Goal: Navigation & Orientation: Find specific page/section

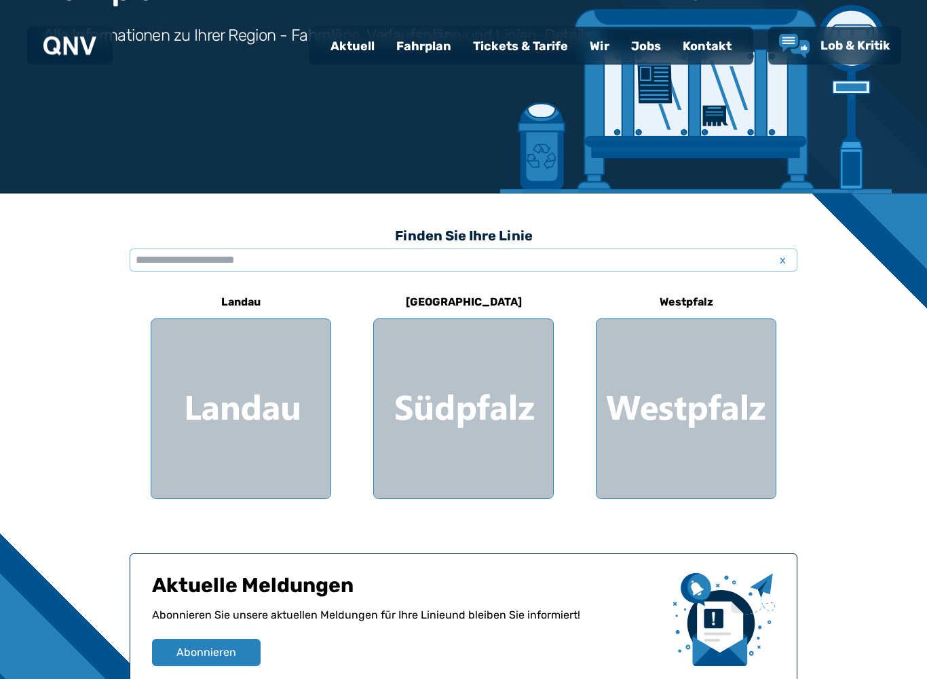
scroll to position [195, 0]
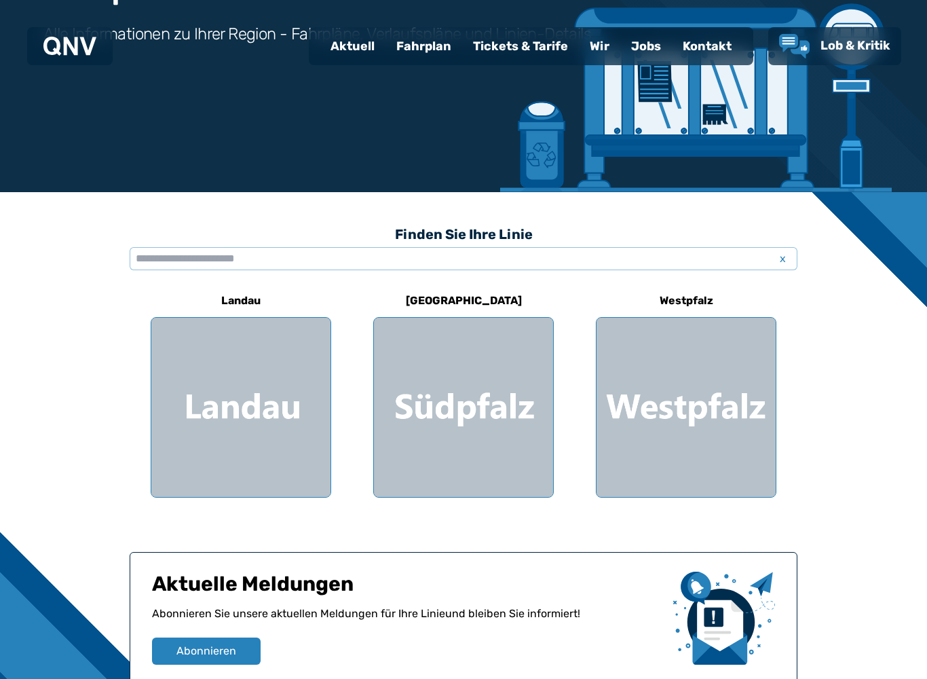
click at [499, 405] on div at bounding box center [463, 407] width 179 height 179
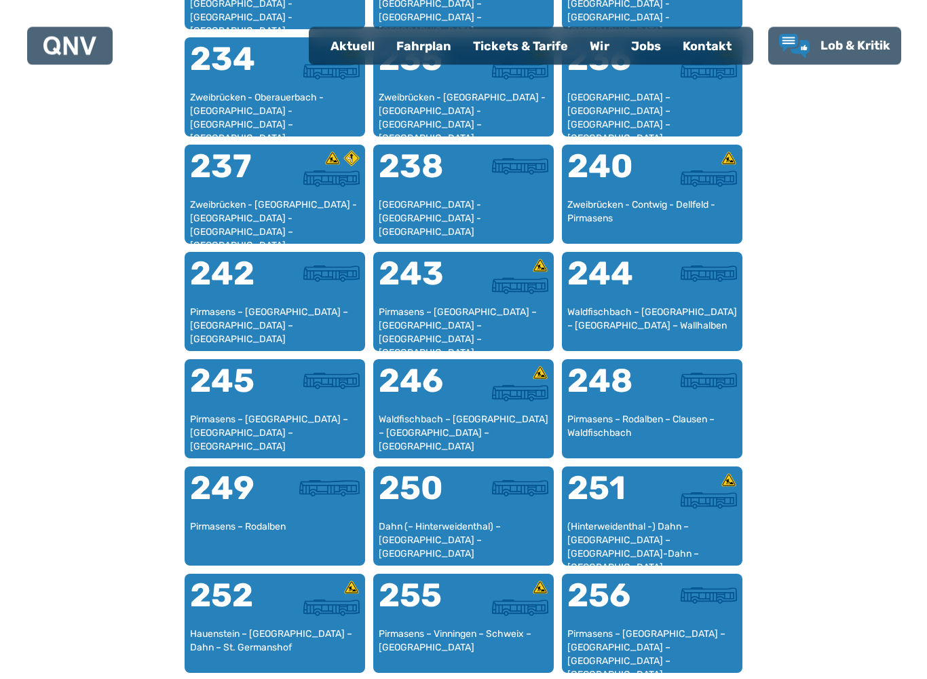
scroll to position [1322, 0]
click at [467, 508] on div at bounding box center [506, 496] width 85 height 49
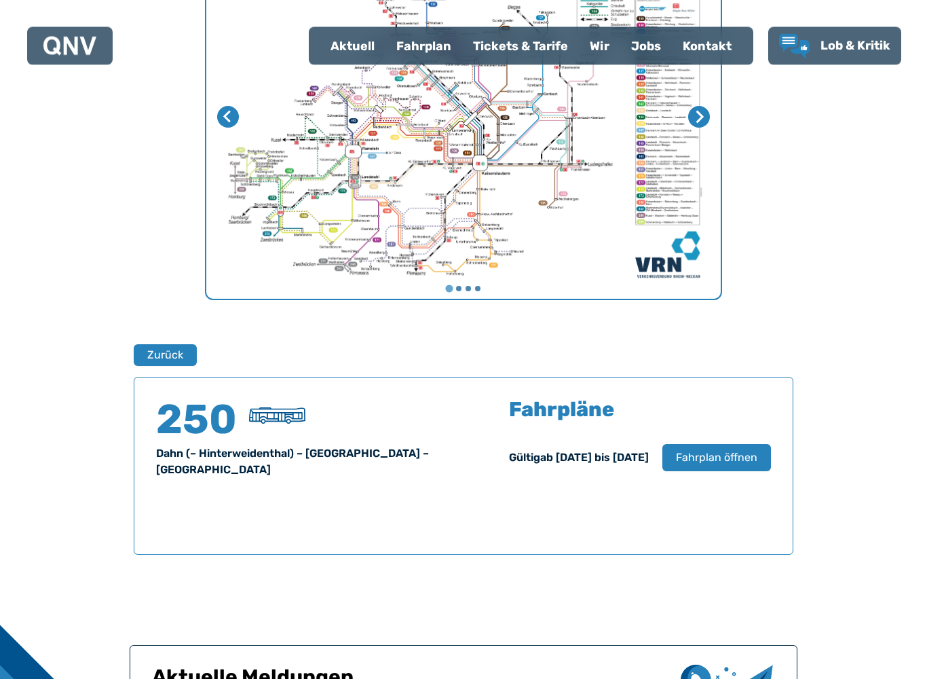
scroll to position [868, 0]
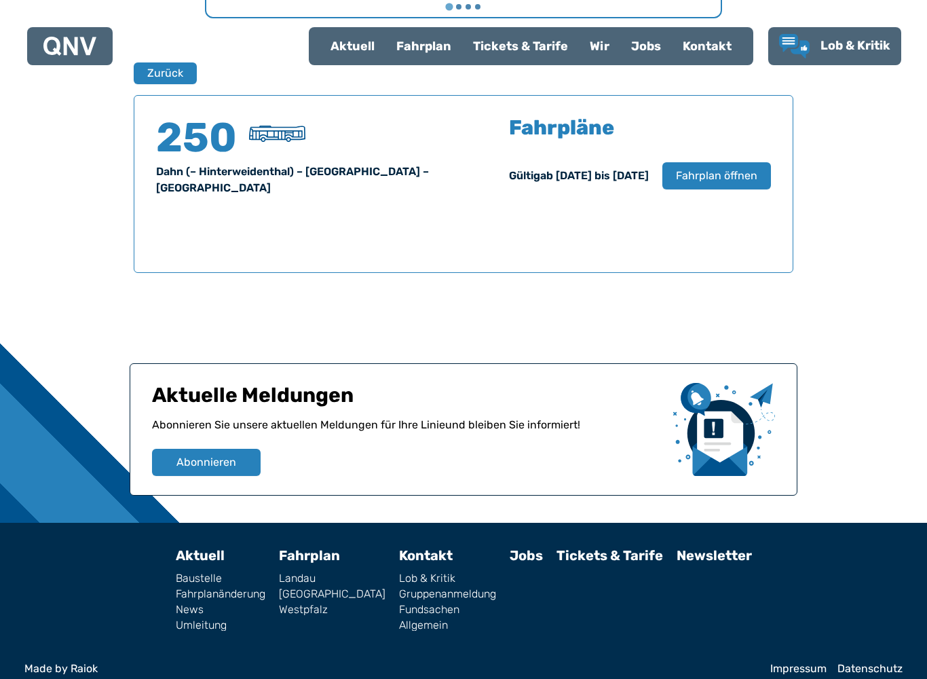
click at [724, 181] on span "Fahrplan öffnen" at bounding box center [716, 176] width 81 height 16
